Goal: Navigation & Orientation: Find specific page/section

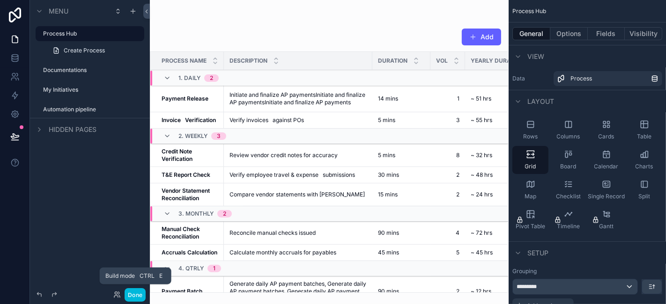
click at [134, 296] on button "Done" at bounding box center [135, 295] width 21 height 14
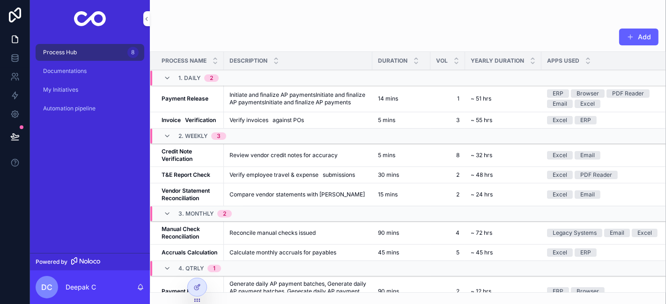
click at [91, 68] on div "Documentations" at bounding box center [89, 71] width 97 height 15
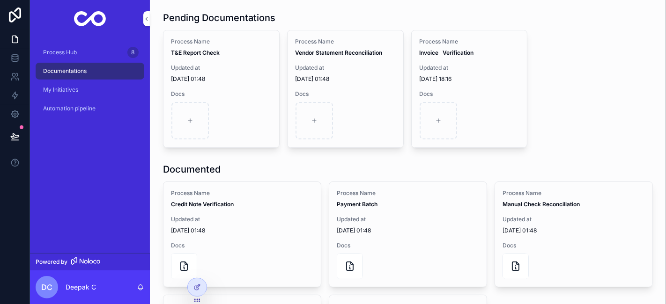
click at [17, 20] on icon at bounding box center [15, 14] width 19 height 15
